Goal: Task Accomplishment & Management: Manage account settings

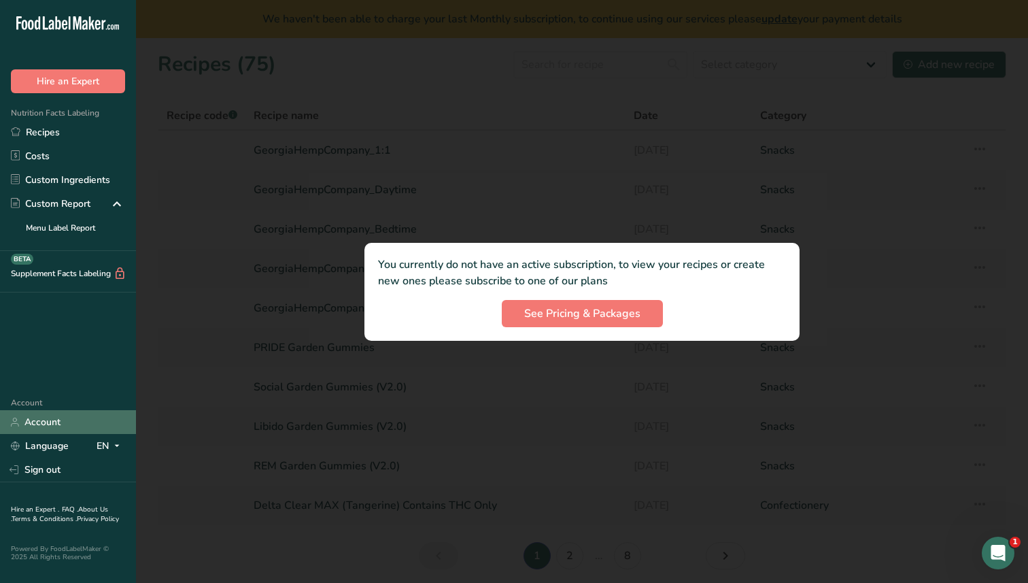
click at [61, 421] on link "Account" at bounding box center [68, 422] width 136 height 24
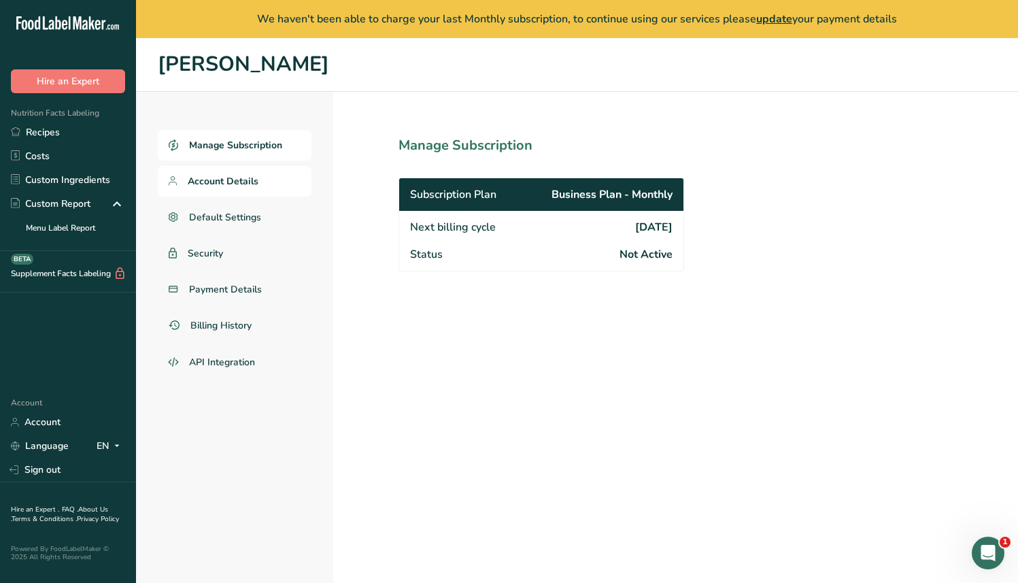
click at [254, 190] on link "Account Details" at bounding box center [235, 181] width 154 height 31
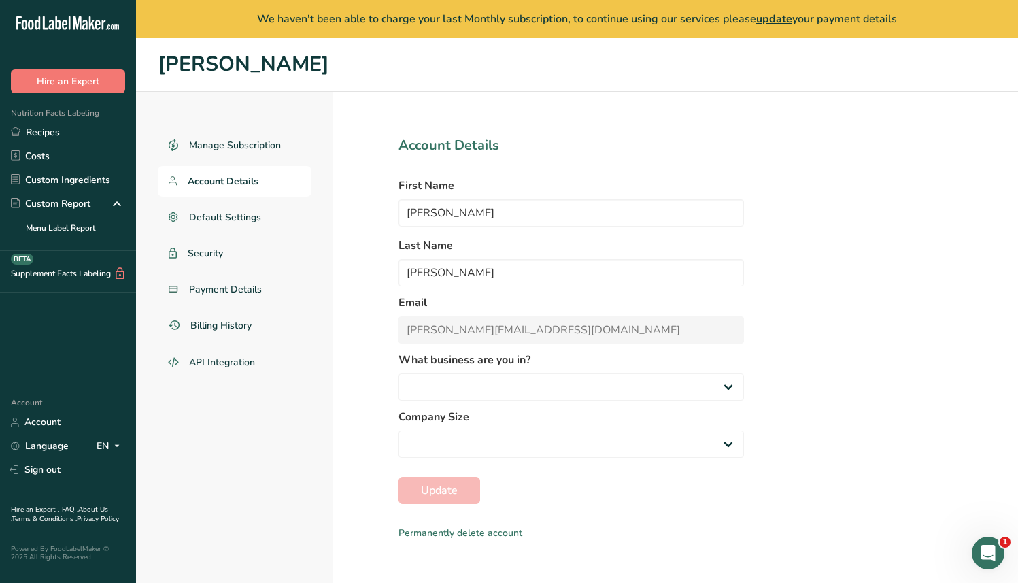
select select "1"
click at [67, 132] on link "Recipes" at bounding box center [68, 132] width 136 height 24
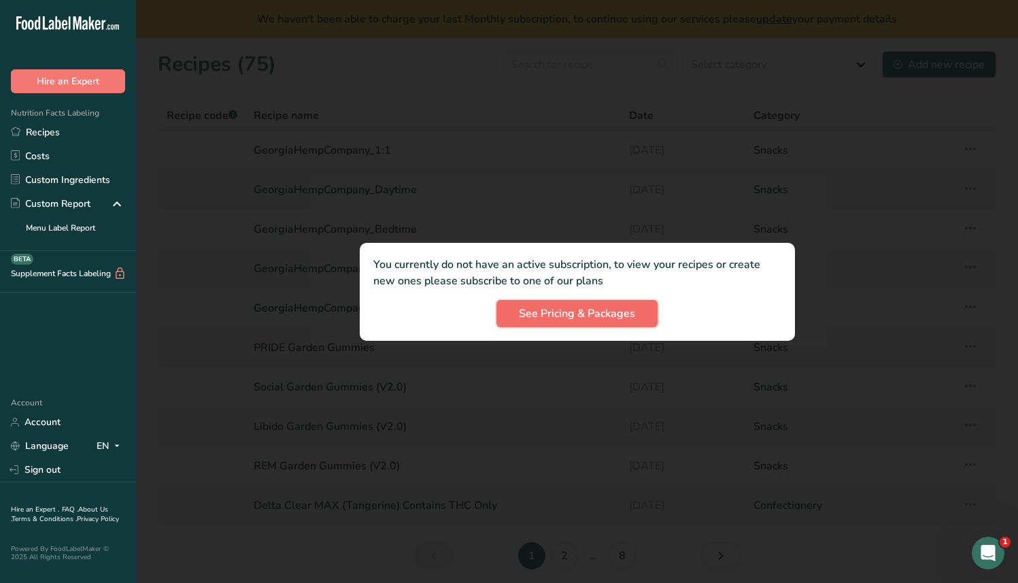
click at [607, 320] on span "See Pricing & Packages" at bounding box center [577, 313] width 116 height 16
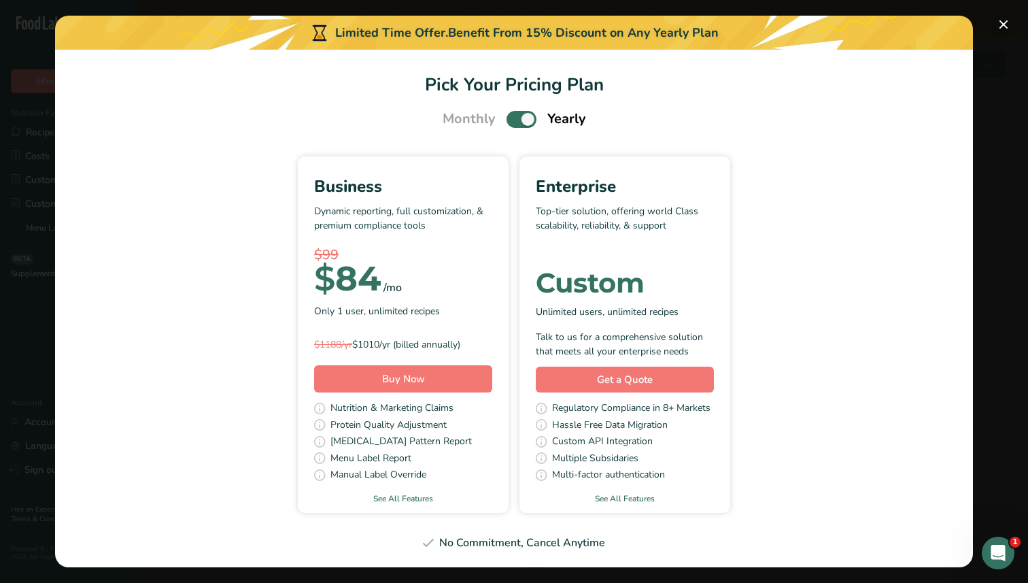
click at [1008, 24] on button "Pick Your Pricing Plan Modal" at bounding box center [1004, 25] width 22 height 22
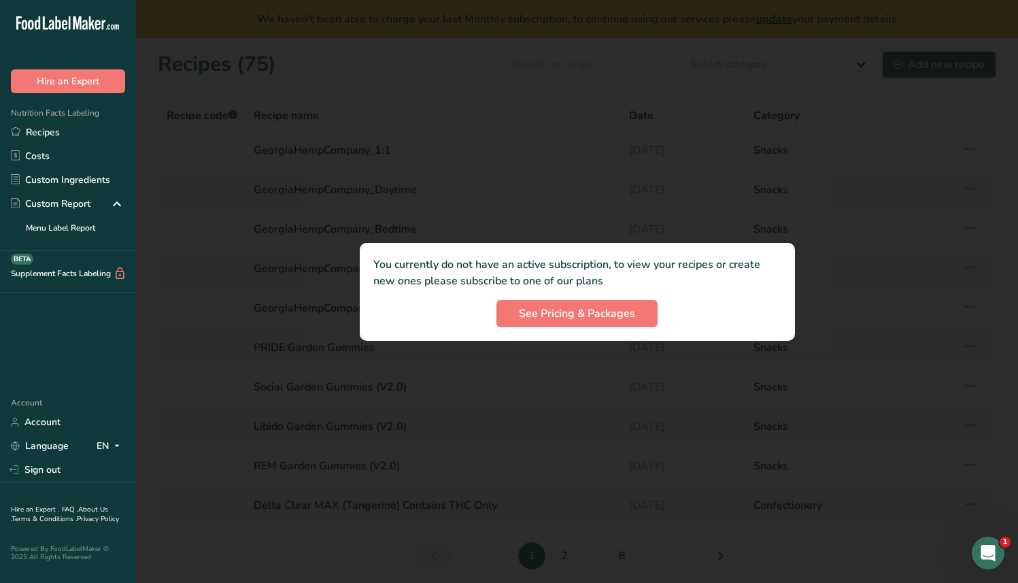
click at [523, 165] on div at bounding box center [577, 291] width 882 height 583
